Goal: Task Accomplishment & Management: Manage account settings

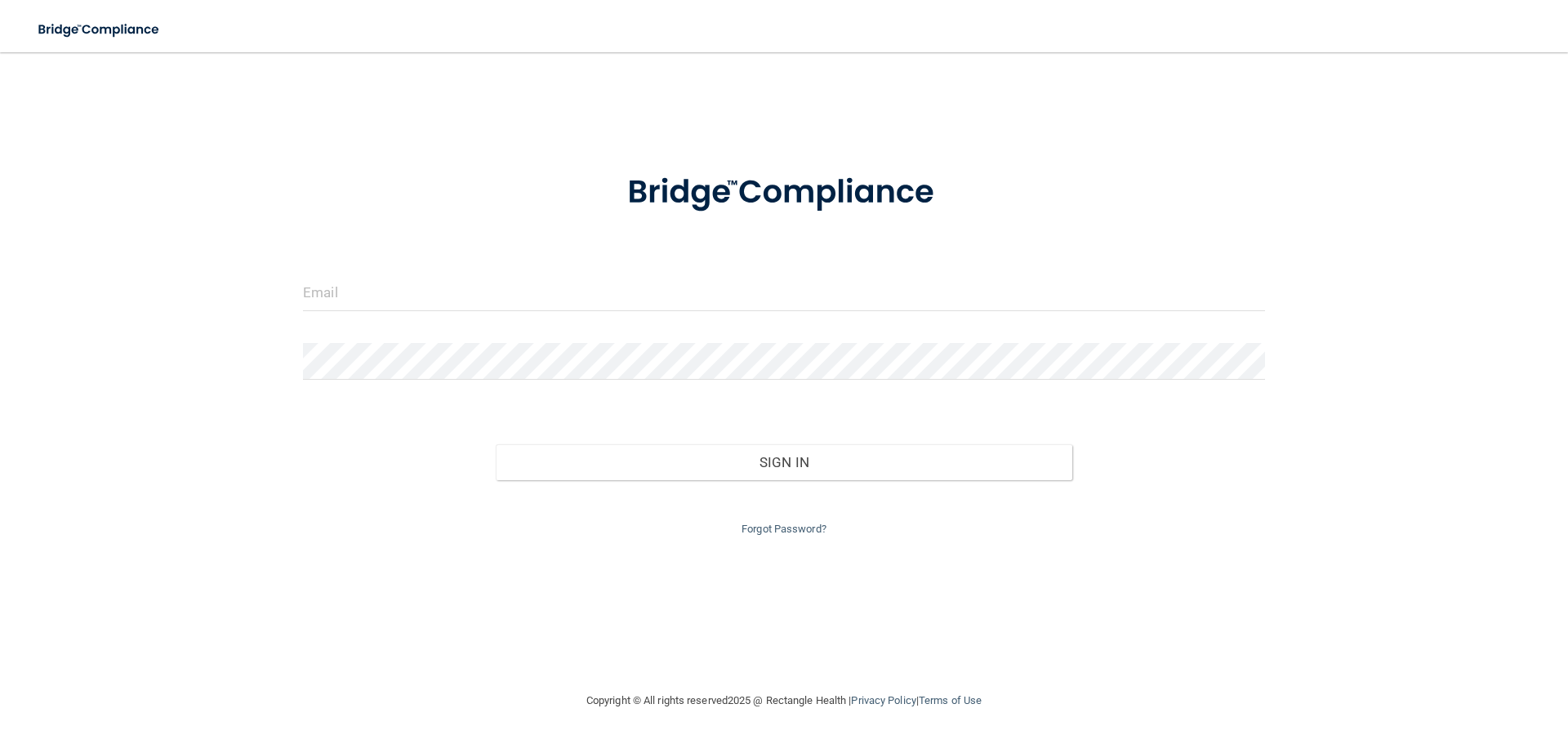
click at [370, 272] on form "Invalid email/password. You don't have permission to access that page. Sign In …" at bounding box center [784, 344] width 962 height 389
click at [382, 302] on input "email" at bounding box center [784, 292] width 962 height 36
type input "[EMAIL_ADDRESS][DOMAIN_NAME]"
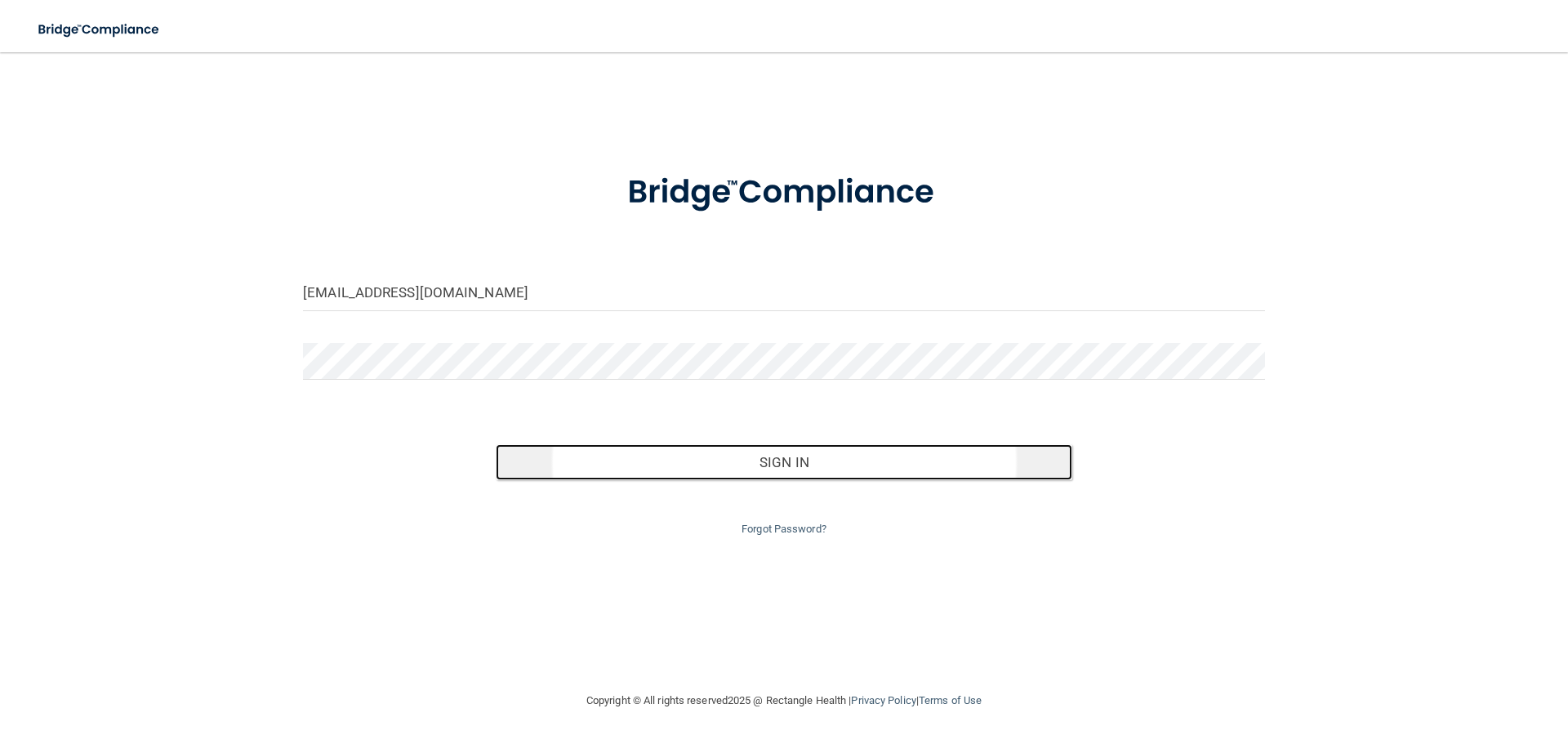
click at [859, 469] on button "Sign In" at bounding box center [784, 462] width 577 height 36
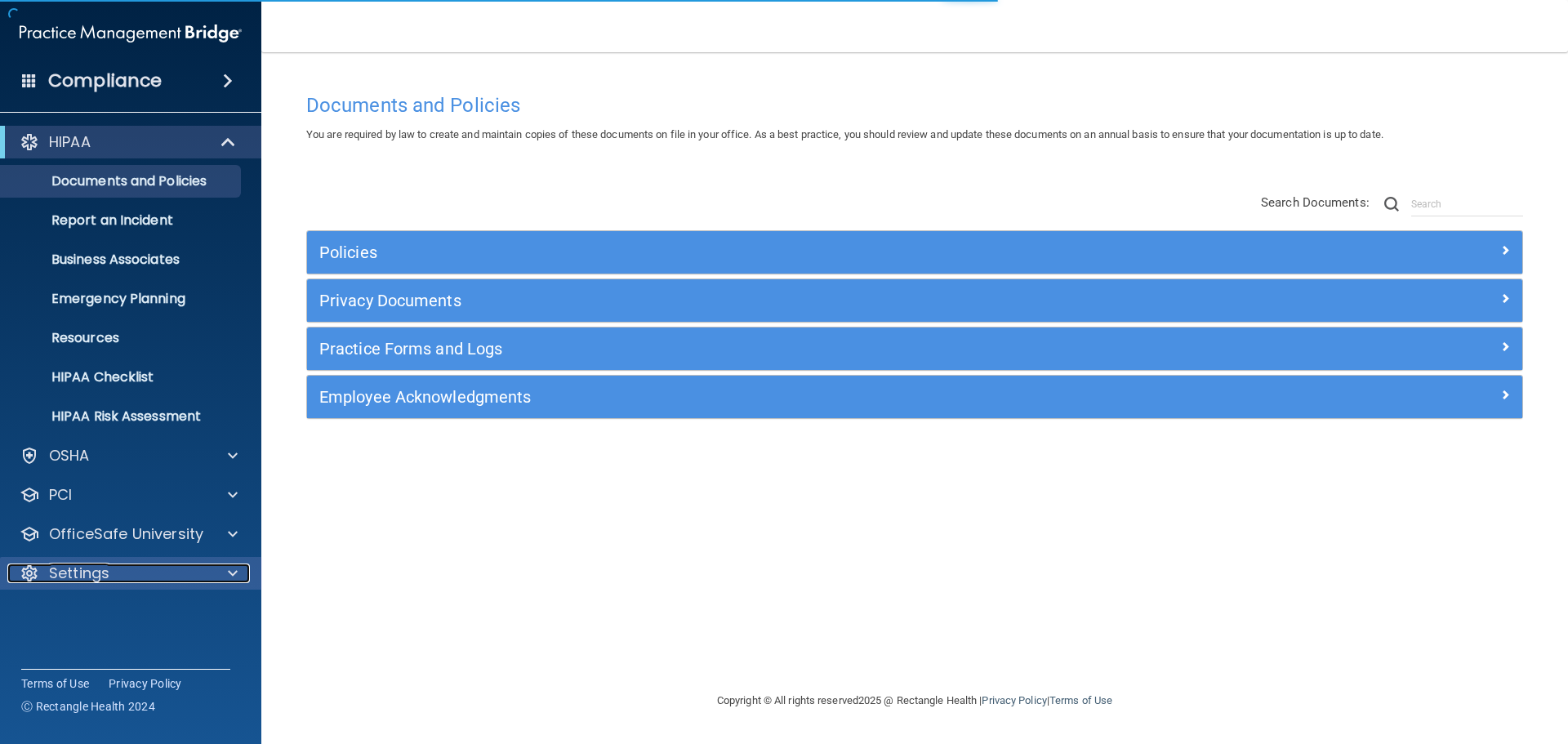
click at [101, 563] on p "Settings" at bounding box center [79, 573] width 60 height 20
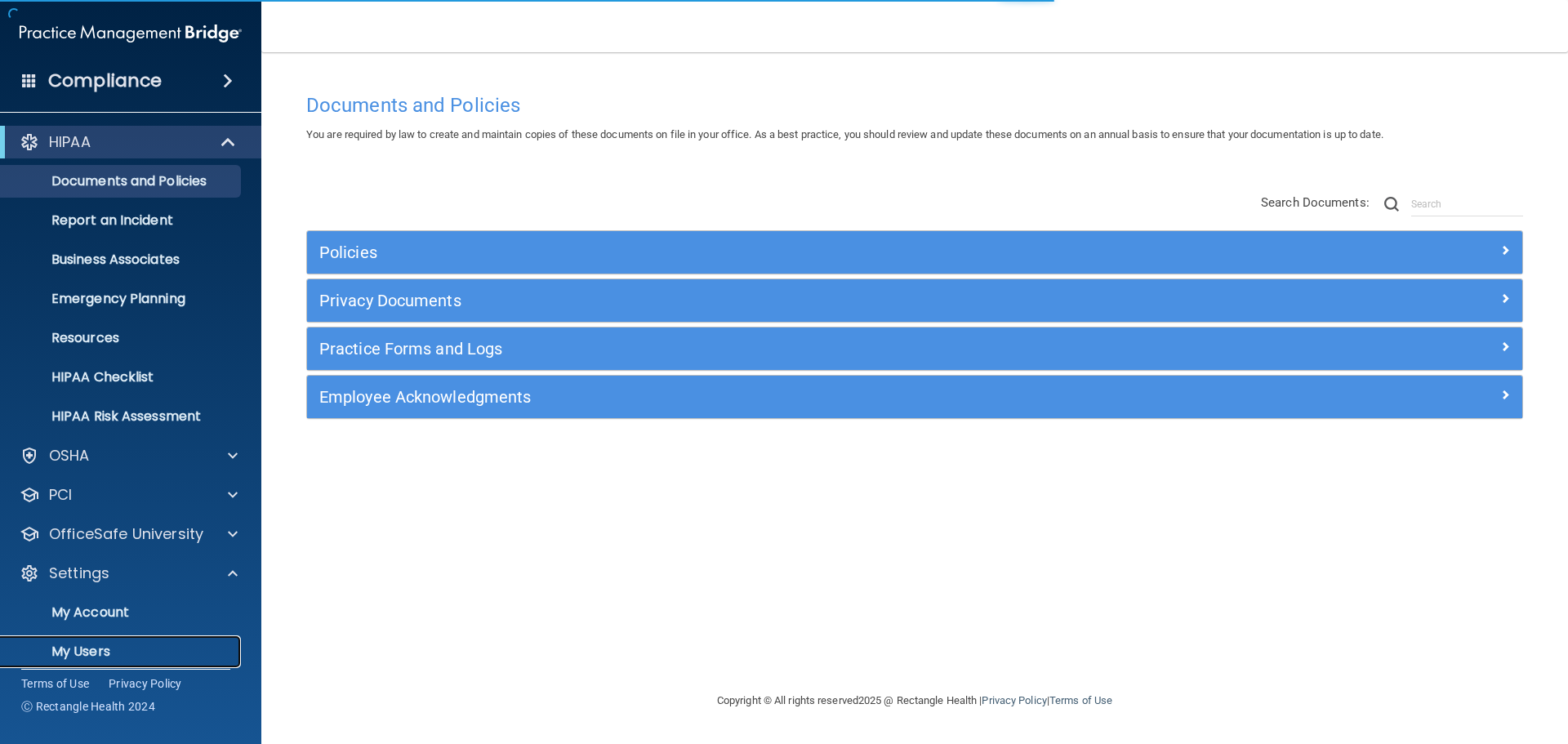
click at [88, 648] on p "My Users" at bounding box center [122, 651] width 223 height 16
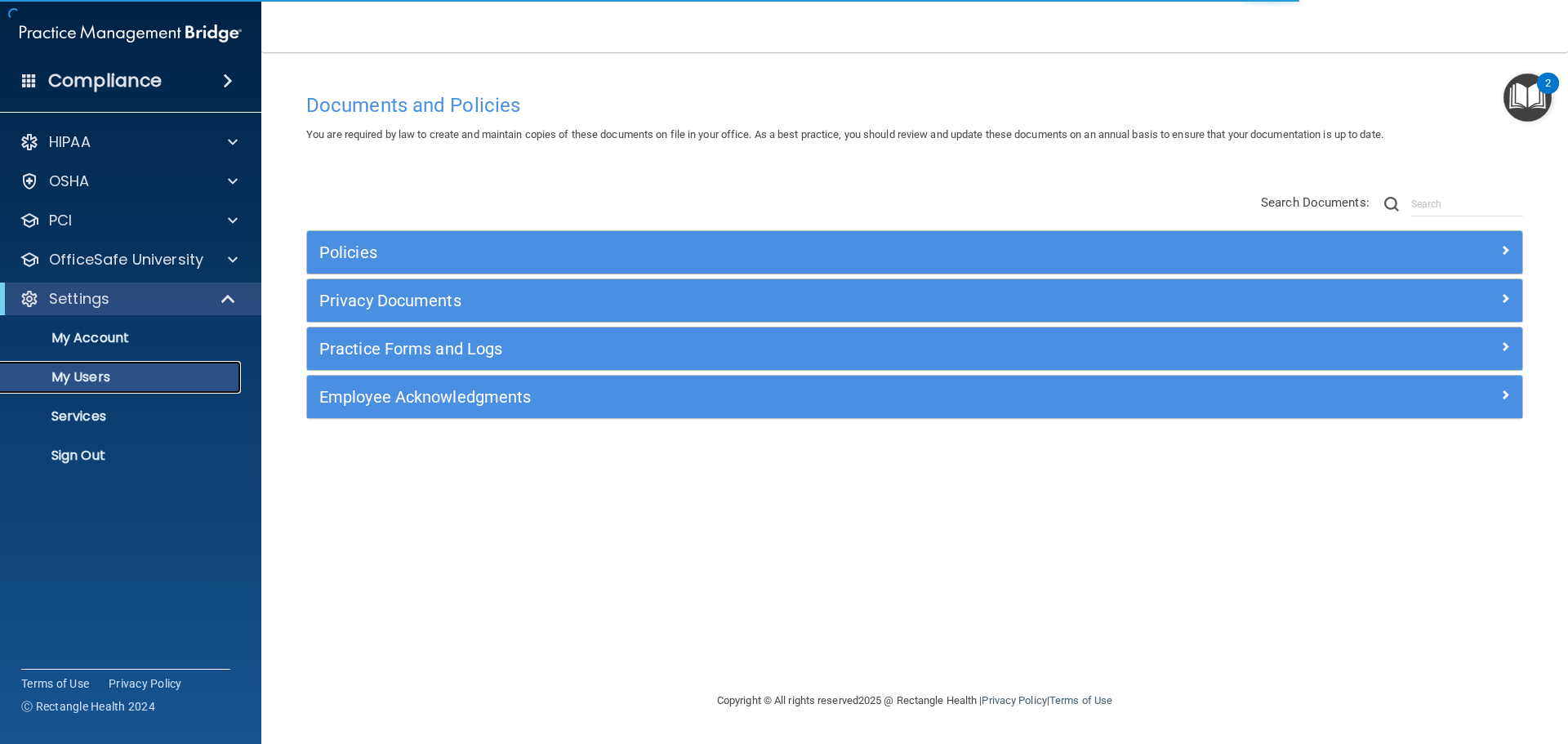
select select "20"
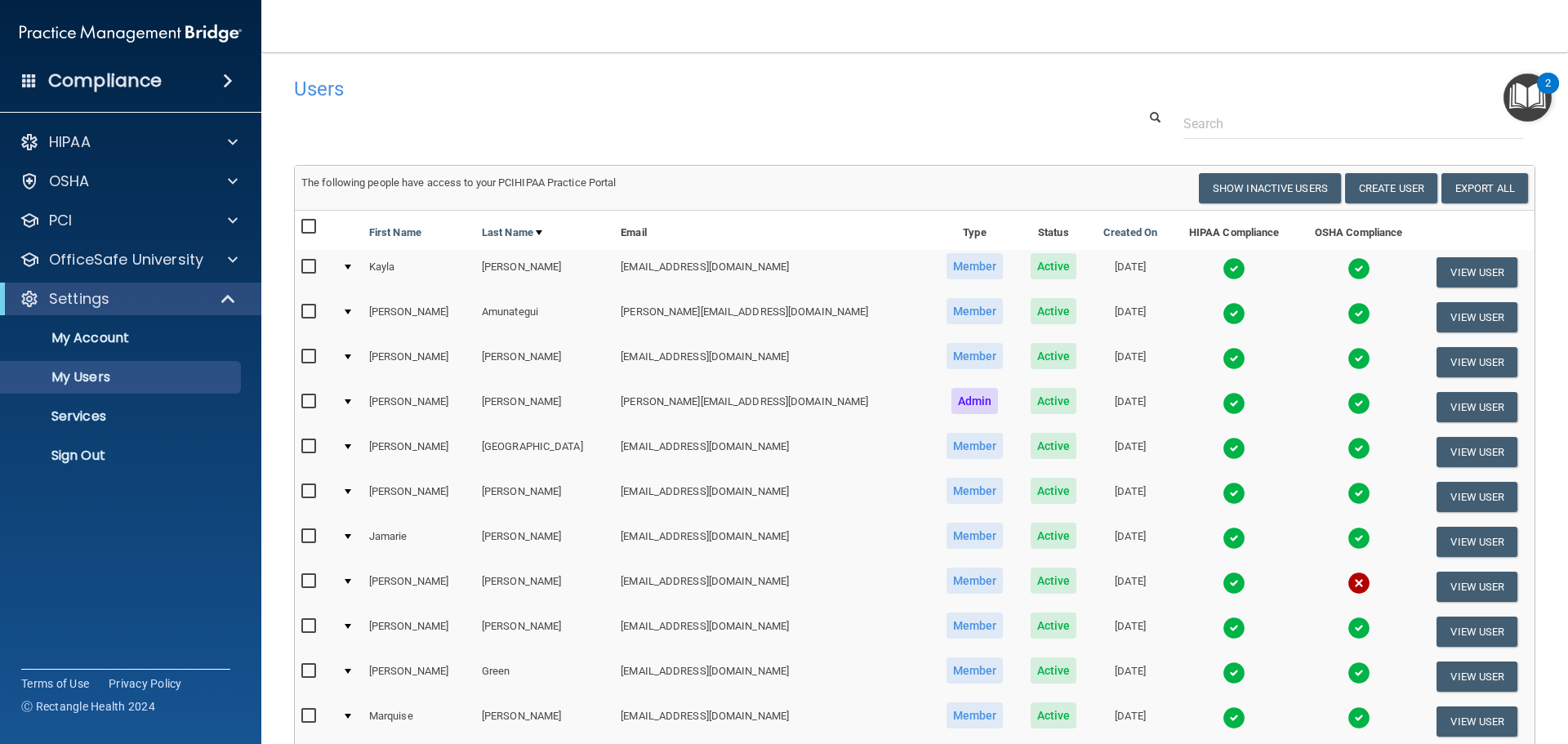
click at [1348, 581] on img at bounding box center [1359, 583] width 23 height 23
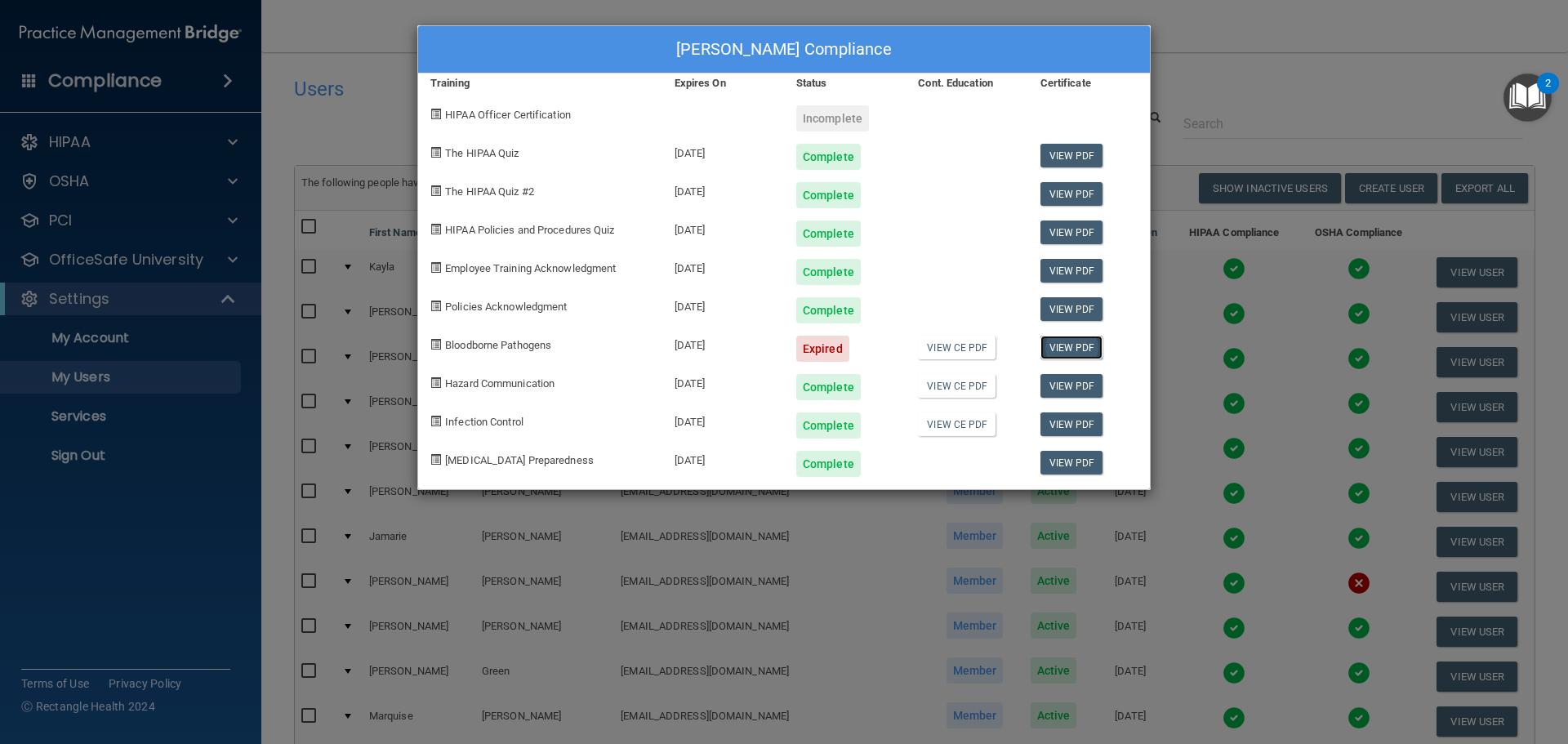
click at [1090, 348] on link "View PDF" at bounding box center [1071, 347] width 63 height 24
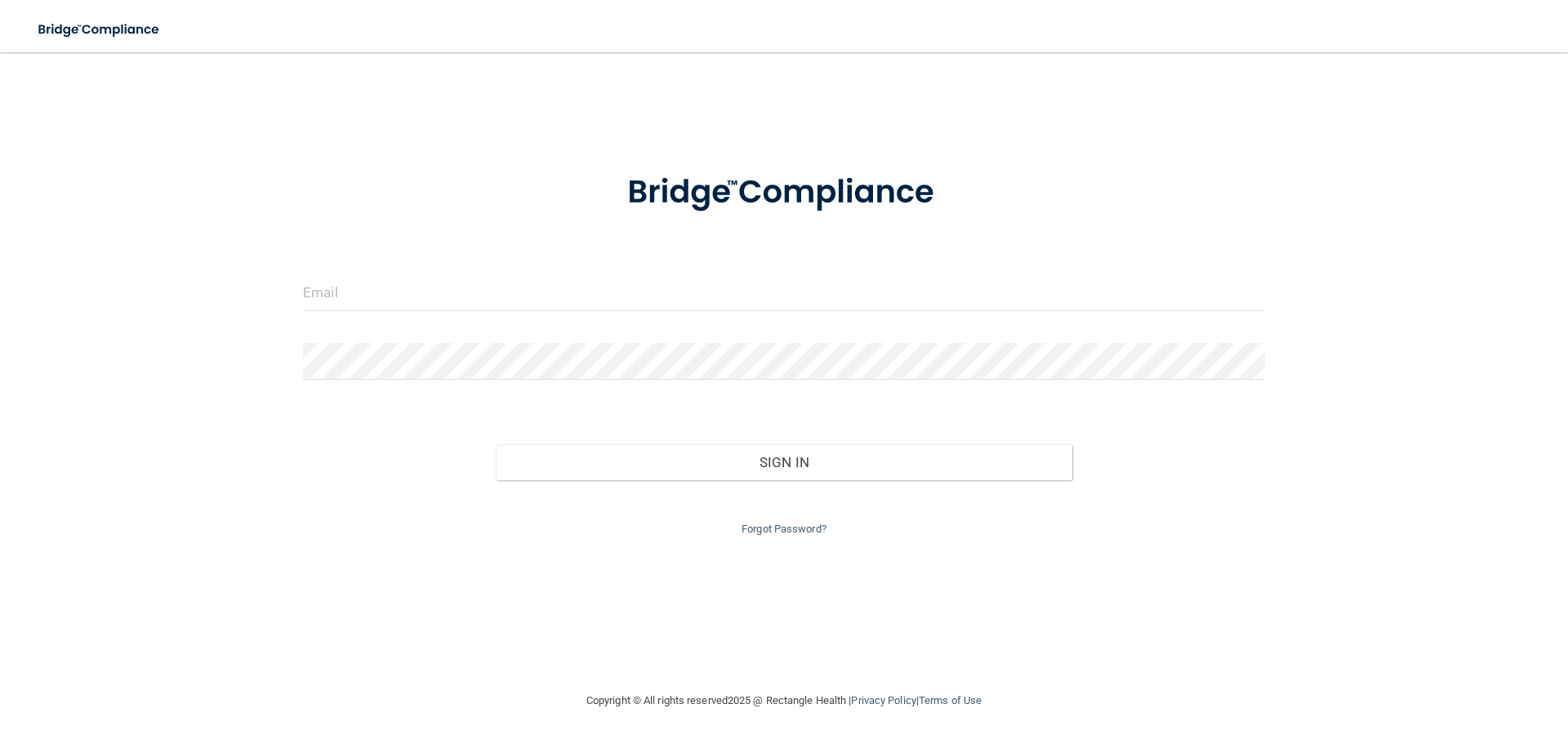
click at [377, 265] on form "Invalid email/password. You don't have permission to access that page. Sign In …" at bounding box center [784, 344] width 962 height 389
click at [375, 271] on form "Invalid email/password. You don't have permission to access that page. Sign In …" at bounding box center [784, 344] width 962 height 389
click at [368, 289] on input "email" at bounding box center [784, 292] width 962 height 36
type input "[EMAIL_ADDRESS][DOMAIN_NAME]"
click at [773, 442] on div "Sign In" at bounding box center [784, 445] width 987 height 68
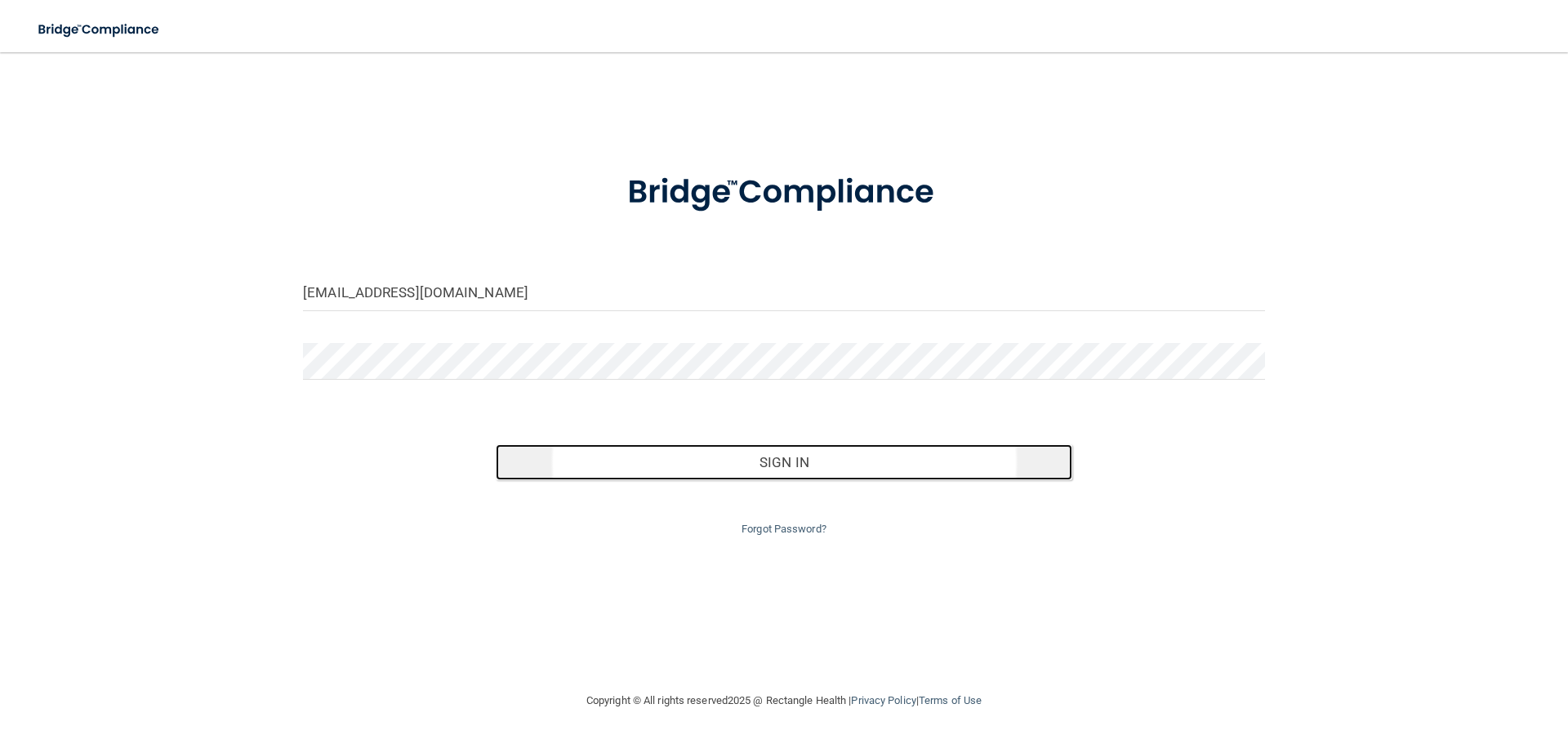
click at [777, 461] on button "Sign In" at bounding box center [784, 462] width 577 height 36
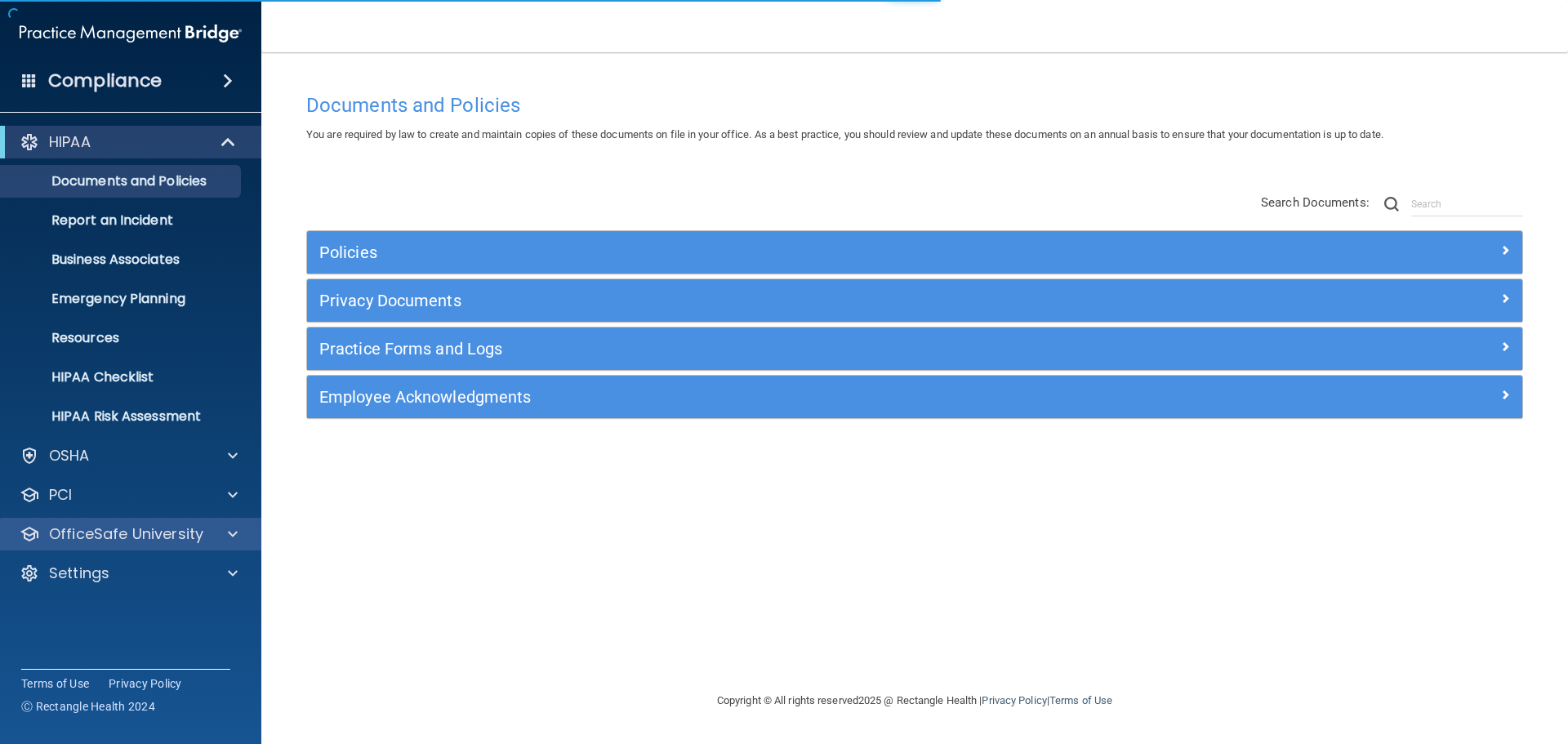
click at [76, 549] on div "OfficeSafe University" at bounding box center [131, 534] width 262 height 33
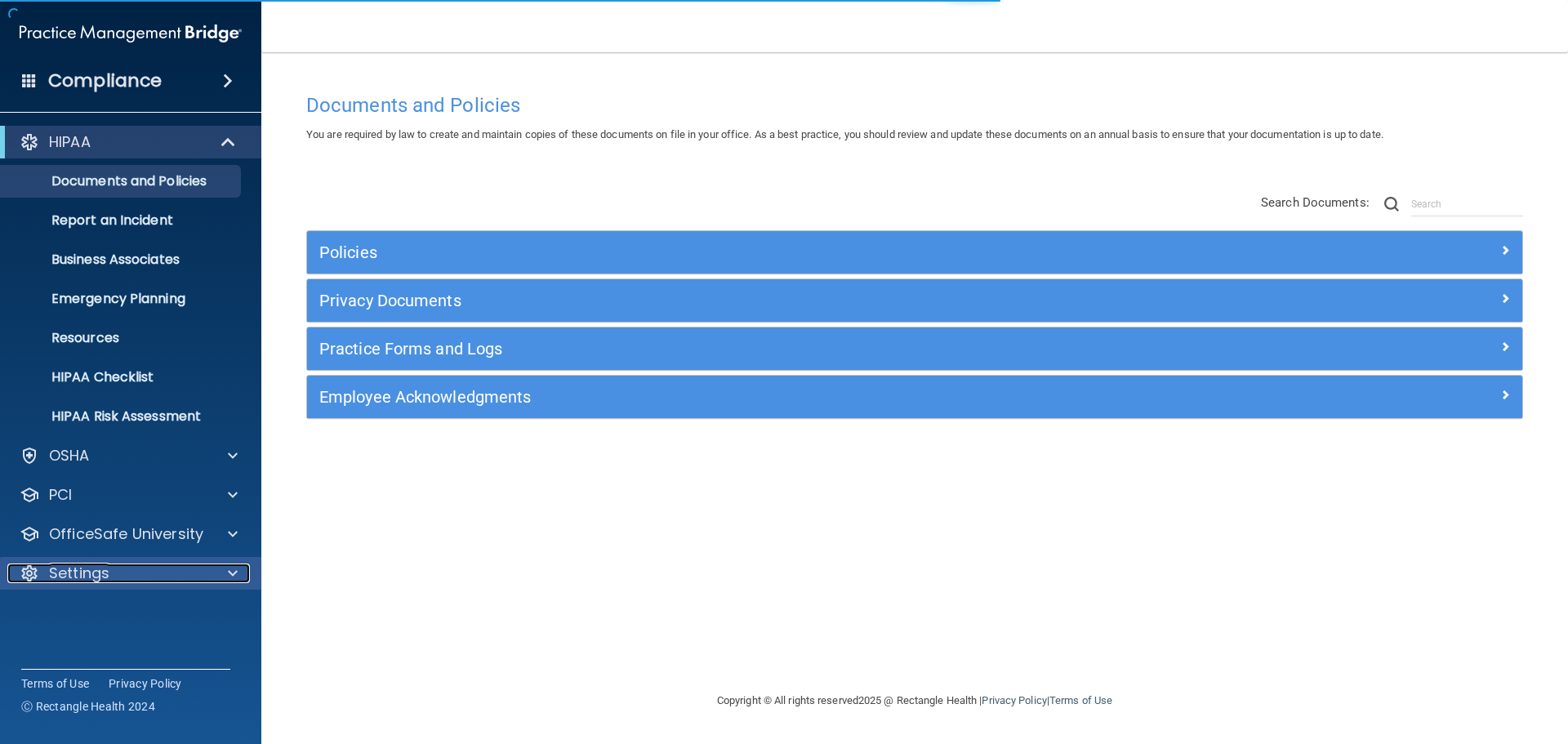
click at [76, 568] on p "Settings" at bounding box center [79, 573] width 60 height 20
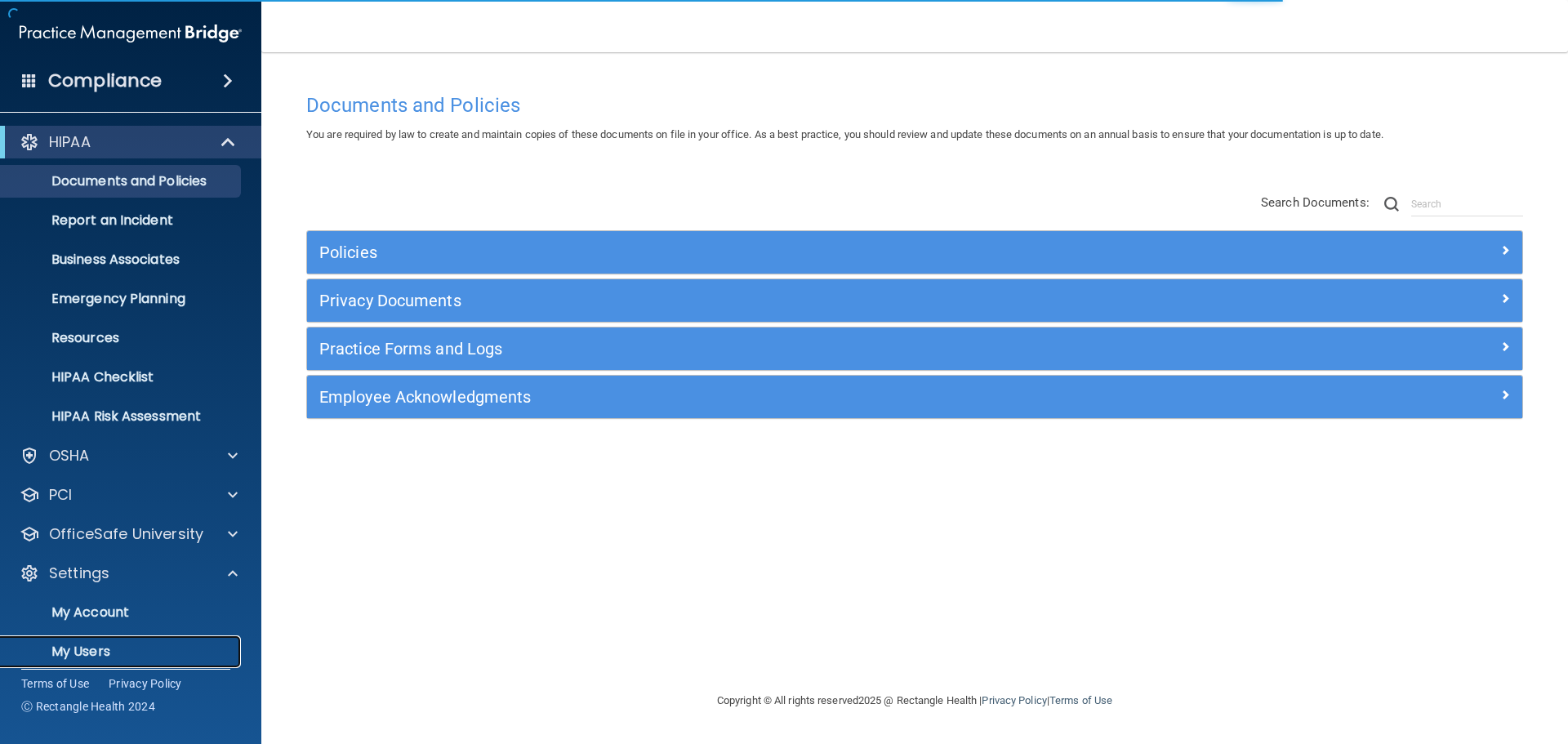
click at [70, 651] on p "My Users" at bounding box center [122, 651] width 223 height 16
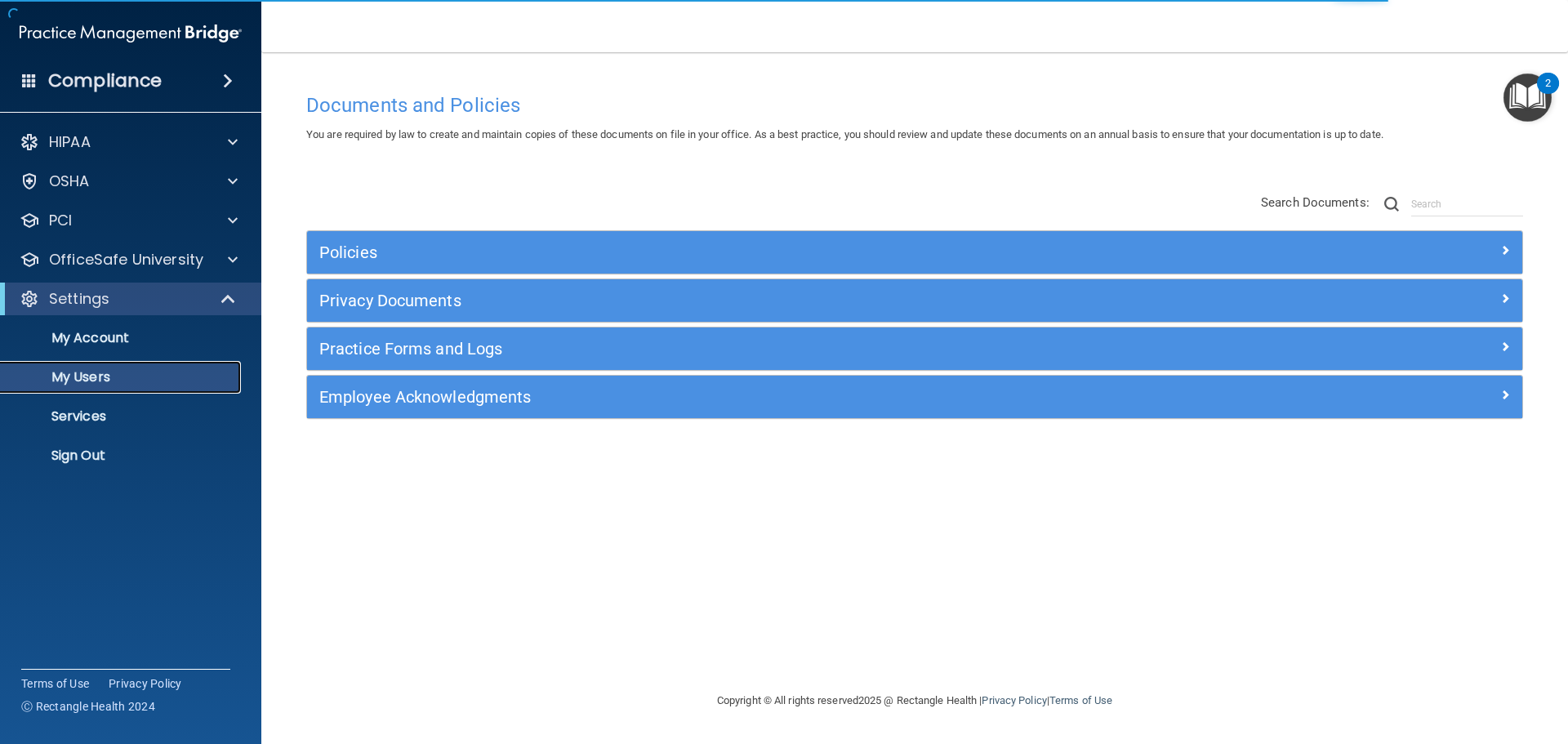
select select "20"
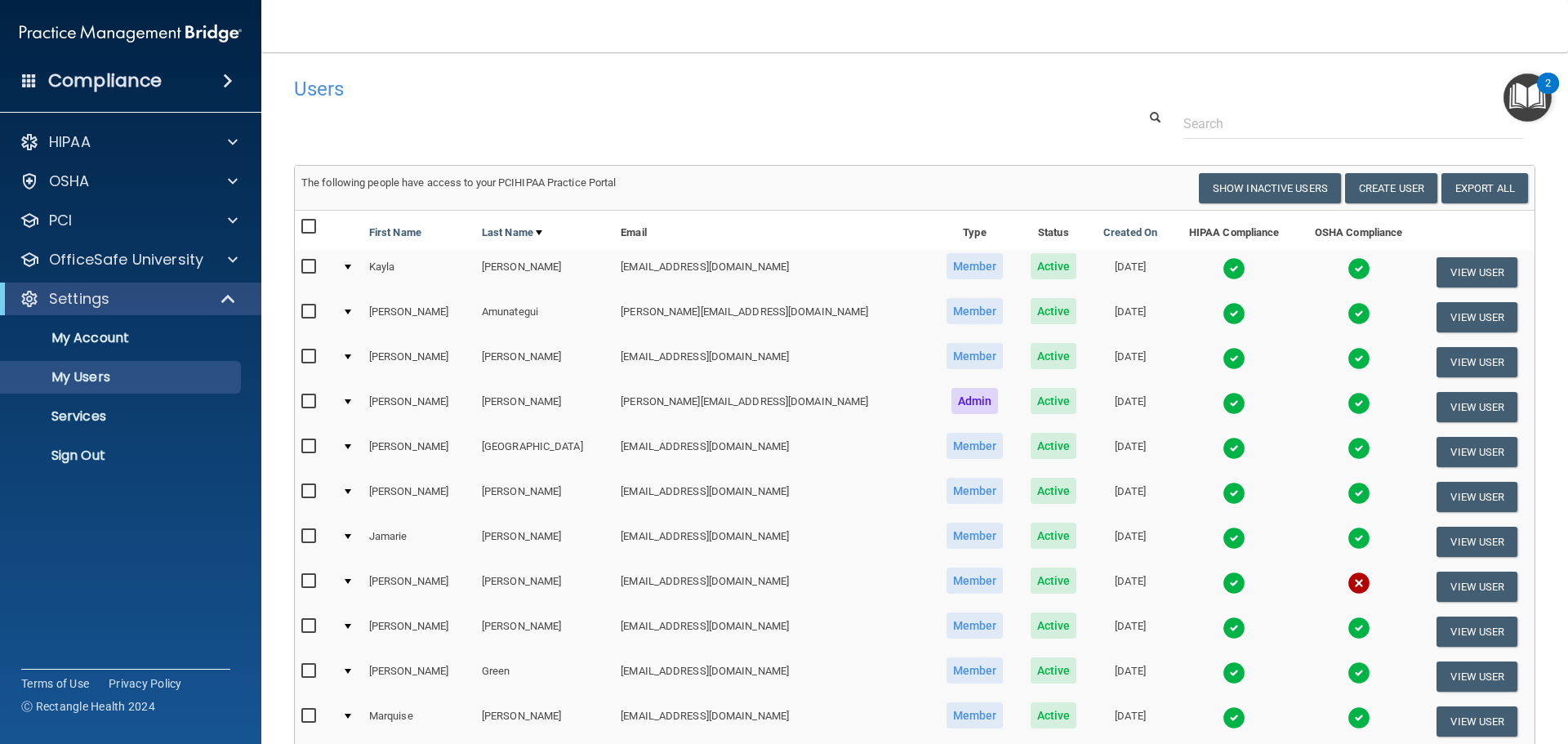
click at [308, 582] on input "checkbox" at bounding box center [310, 581] width 19 height 13
checkbox input "true"
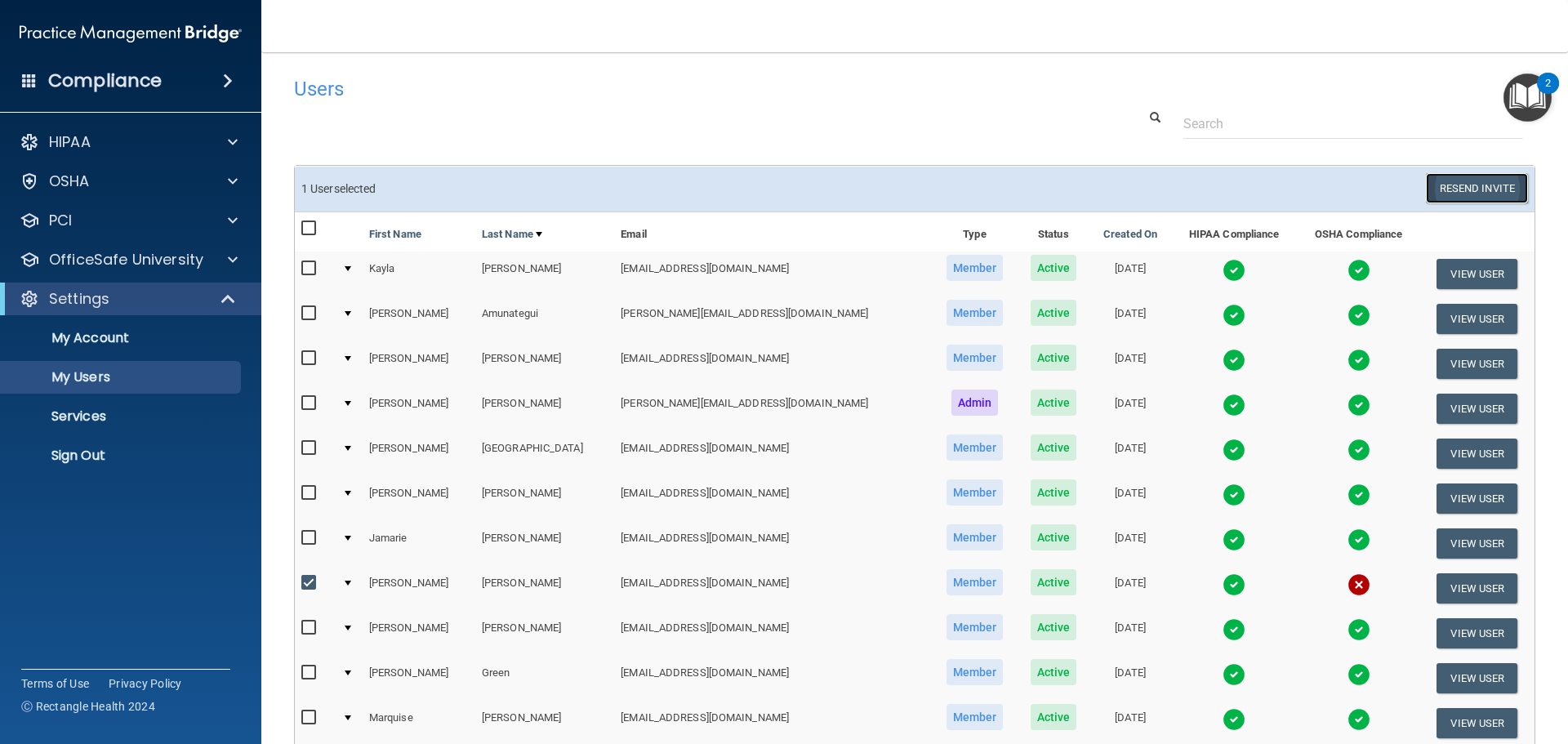
click at [1454, 193] on button "Resend Invite" at bounding box center [1476, 188] width 102 height 30
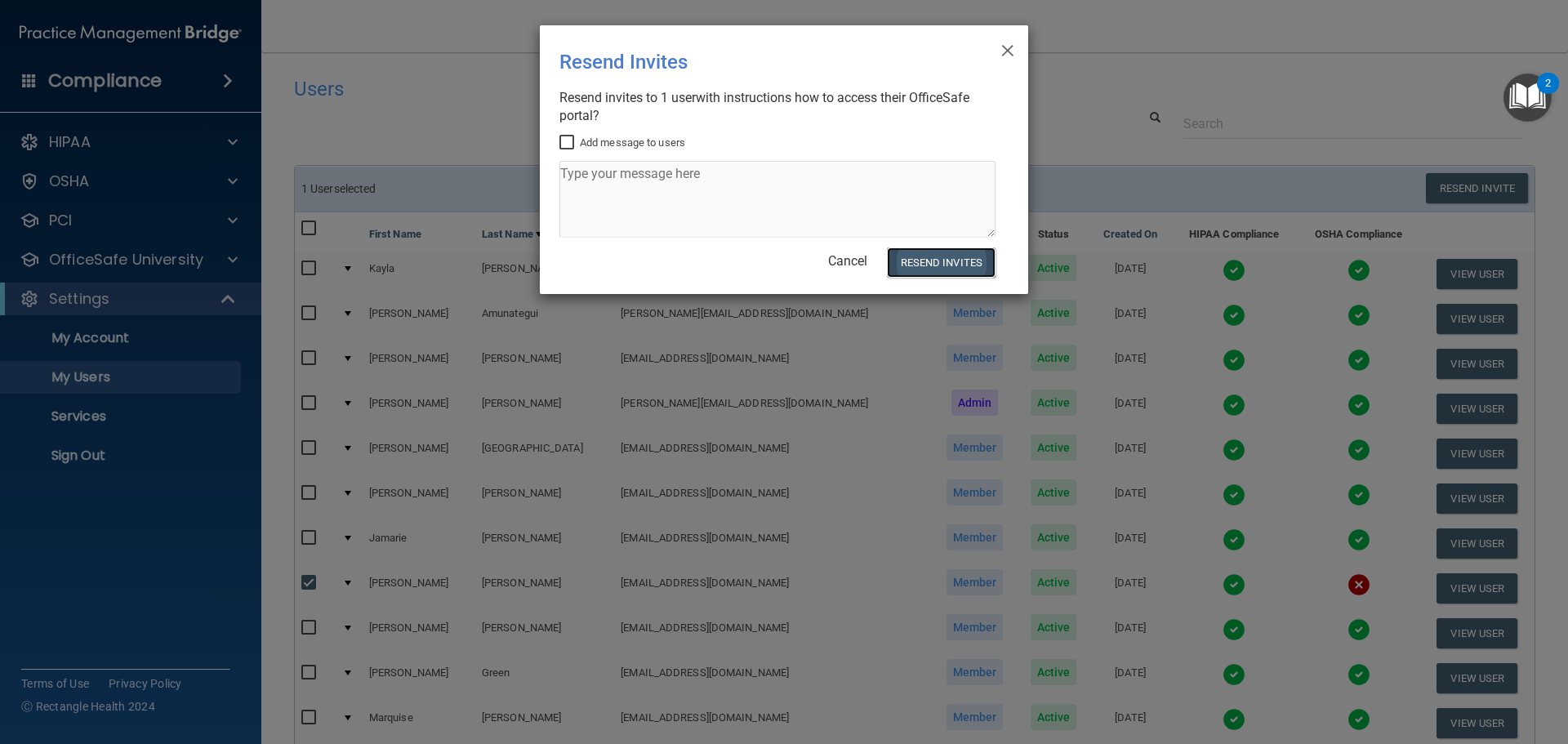
click at [970, 256] on button "Resend Invites" at bounding box center [941, 263] width 108 height 30
